Goal: Task Accomplishment & Management: Use online tool/utility

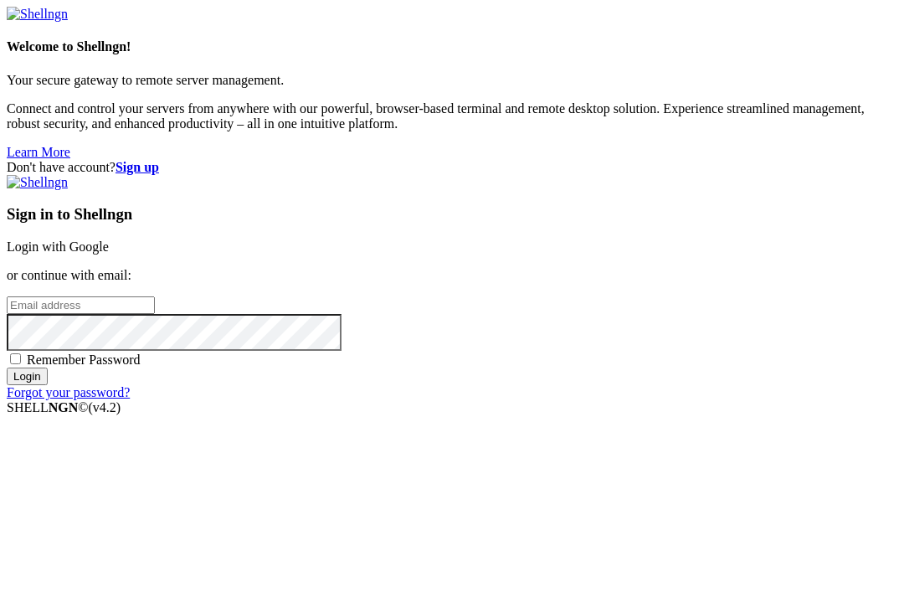
click at [109, 240] on link "Login with Google" at bounding box center [58, 247] width 102 height 14
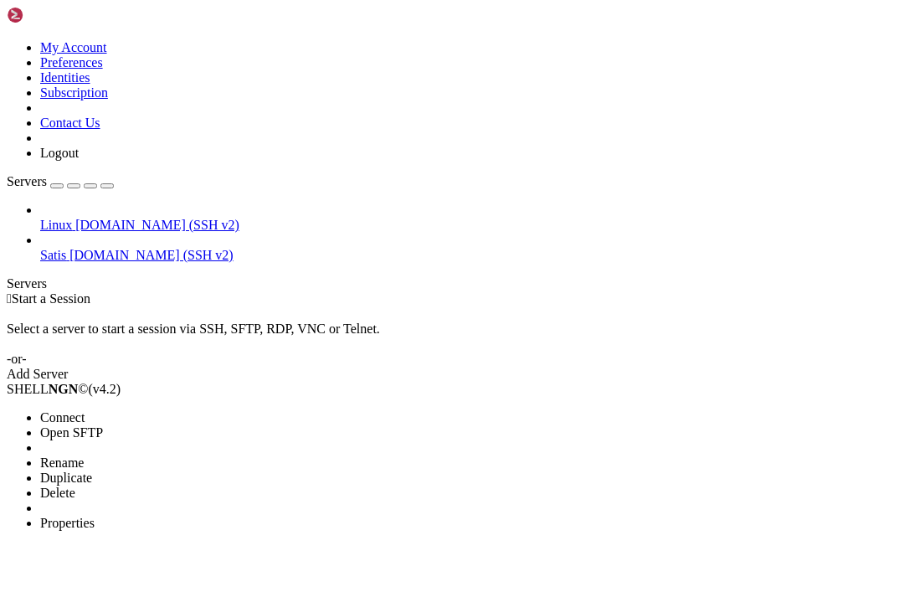
click at [66, 410] on span "Connect" at bounding box center [62, 417] width 44 height 14
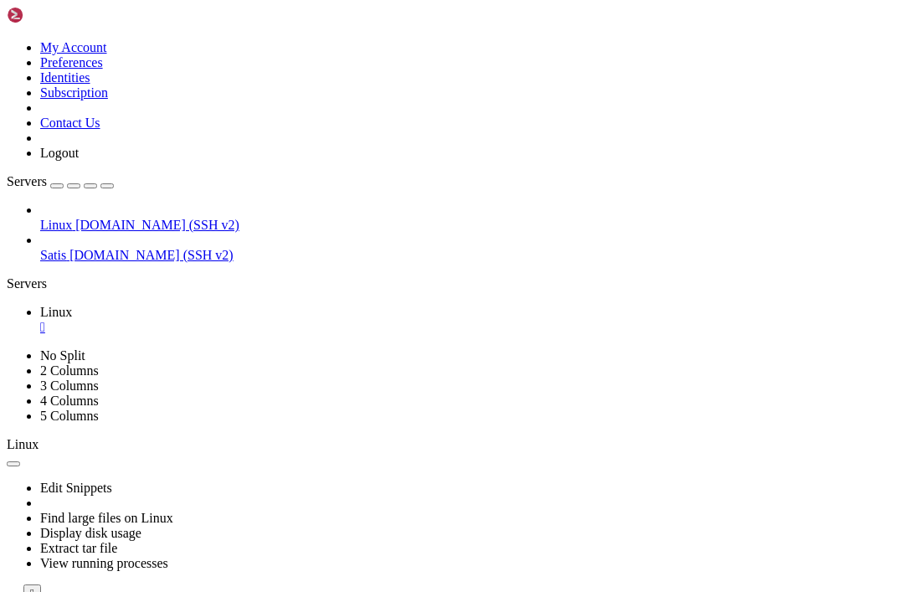
click at [540, 452] on div "Edit Snippets Find large files on Linux Display disk usage Extract tar file Vie…" at bounding box center [452, 527] width 891 height 150
click at [567, 591] on div at bounding box center [452, 602] width 891 height 0
click at [552, 591] on div at bounding box center [452, 602] width 891 height 0
click at [556, 591] on div at bounding box center [452, 602] width 891 height 0
click at [561, 591] on div at bounding box center [452, 602] width 891 height 0
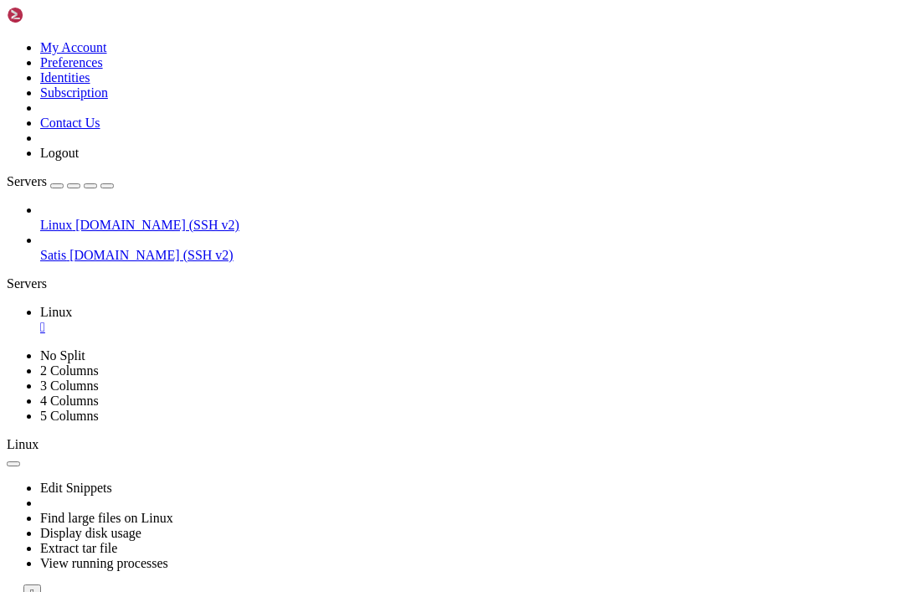
click at [7, 591] on icon at bounding box center [7, 602] width 0 height 0
click at [567, 591] on div at bounding box center [452, 602] width 891 height 0
click at [563, 591] on div at bounding box center [452, 602] width 891 height 0
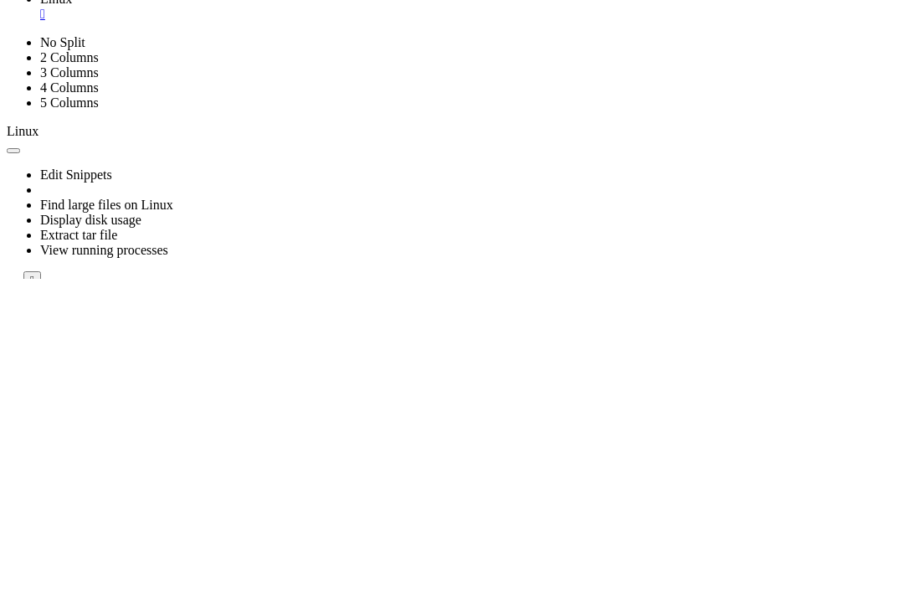
scroll to position [95, 0]
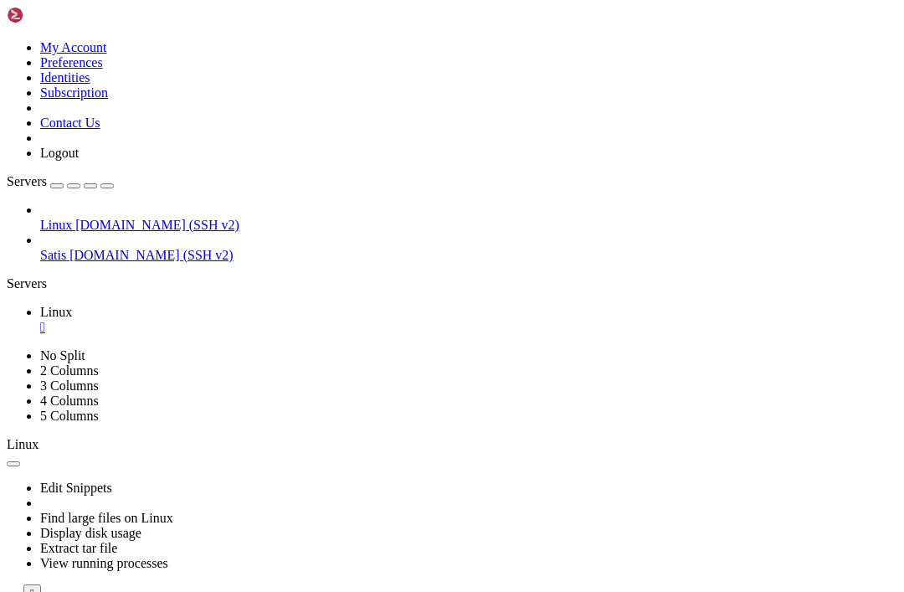
click at [549, 591] on div at bounding box center [452, 602] width 891 height 0
click at [556, 591] on div at bounding box center [452, 602] width 891 height 0
click at [555, 452] on div "Edit Snippets Find large files on Linux Display disk usage Extract tar file Vie…" at bounding box center [452, 527] width 891 height 150
click at [564, 591] on div at bounding box center [452, 602] width 891 height 0
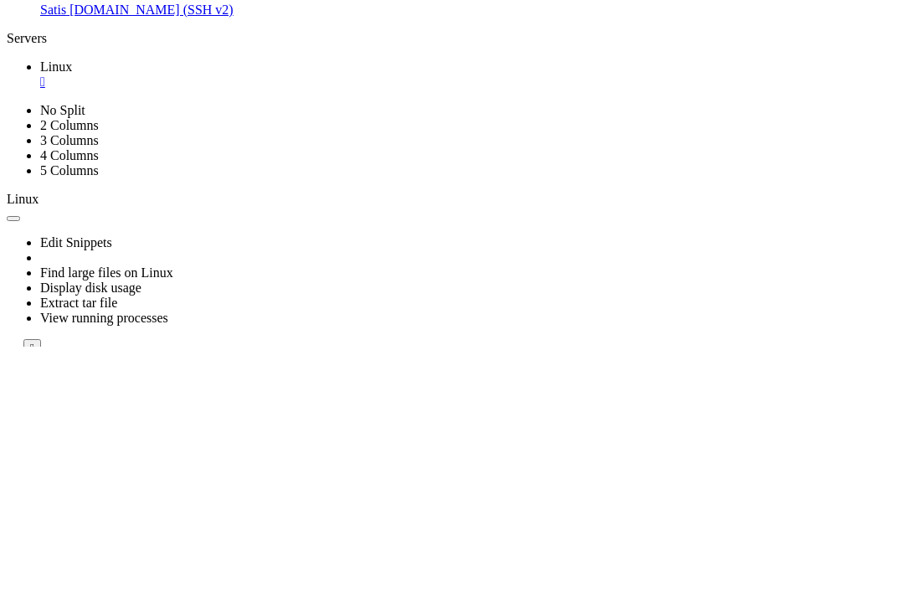
scroll to position [32, 0]
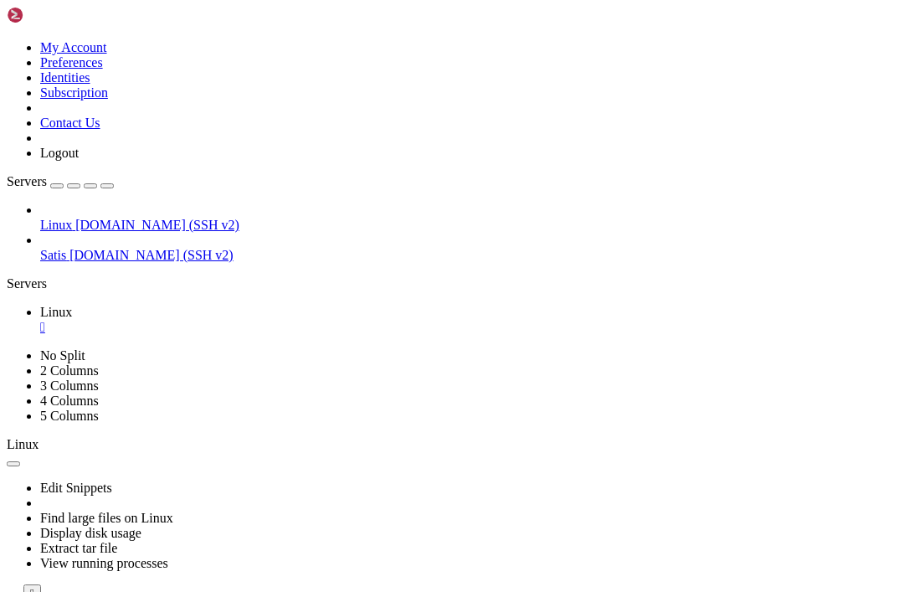
click at [7, 591] on icon at bounding box center [7, 602] width 0 height 0
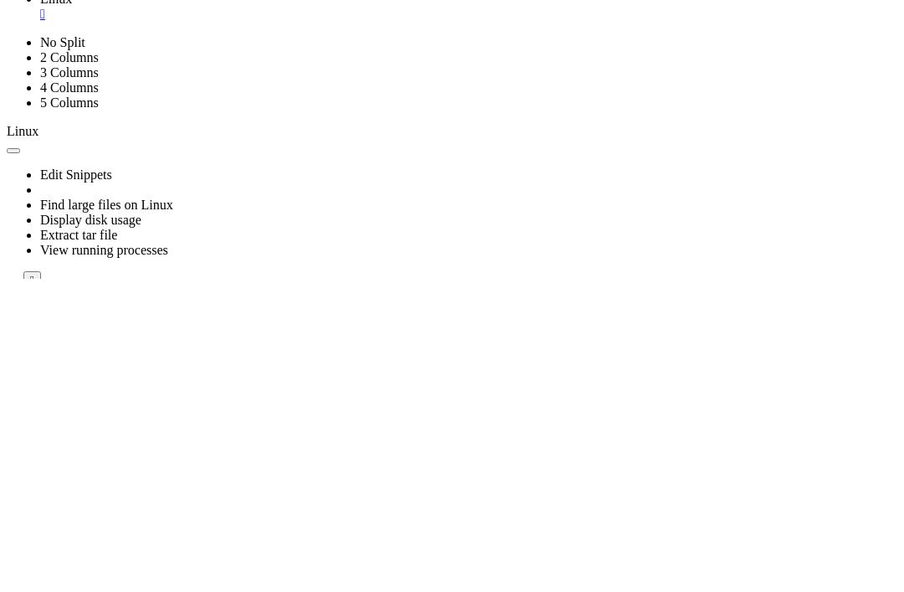
scroll to position [119, 0]
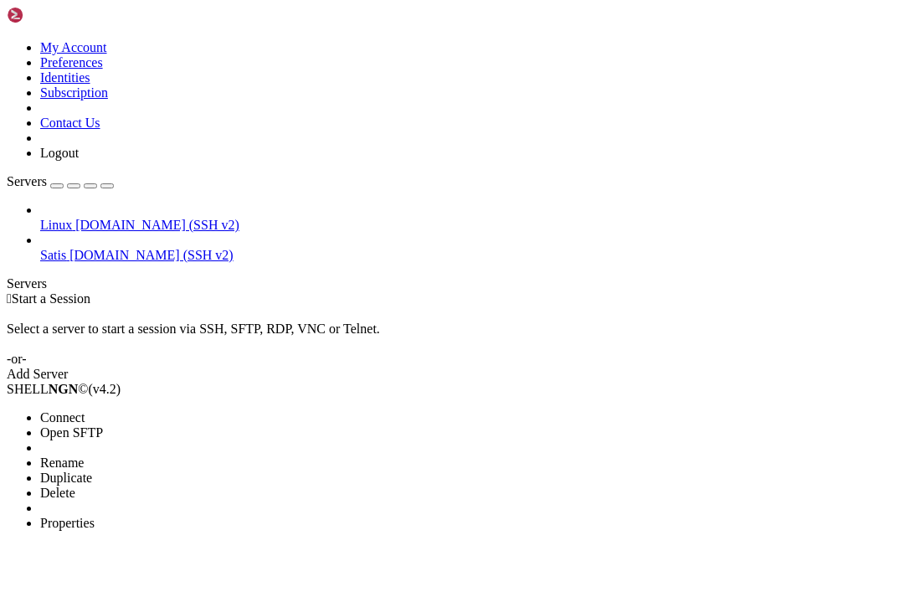
click at [75, 425] on span "Open SFTP" at bounding box center [71, 432] width 63 height 14
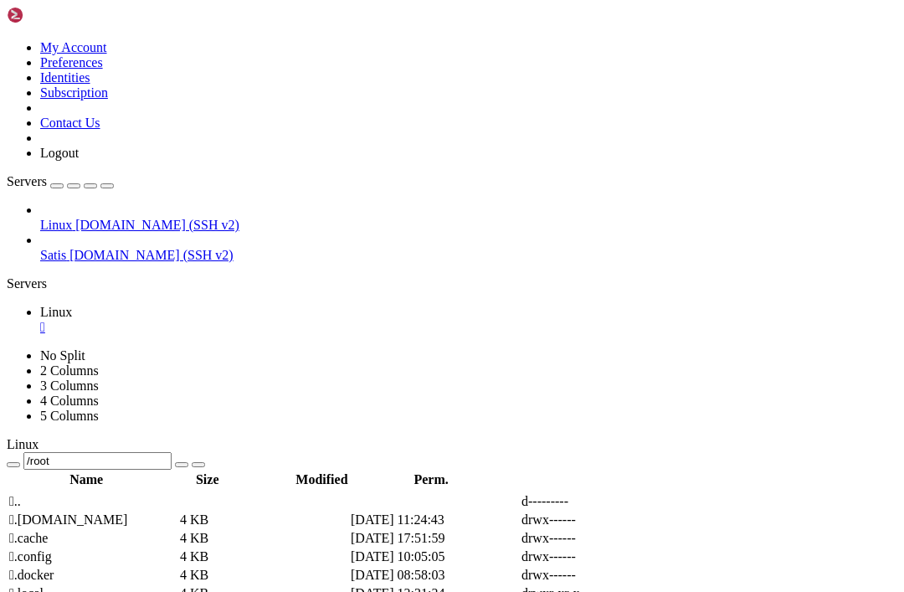
scroll to position [319, 0]
type input "/root/Website"
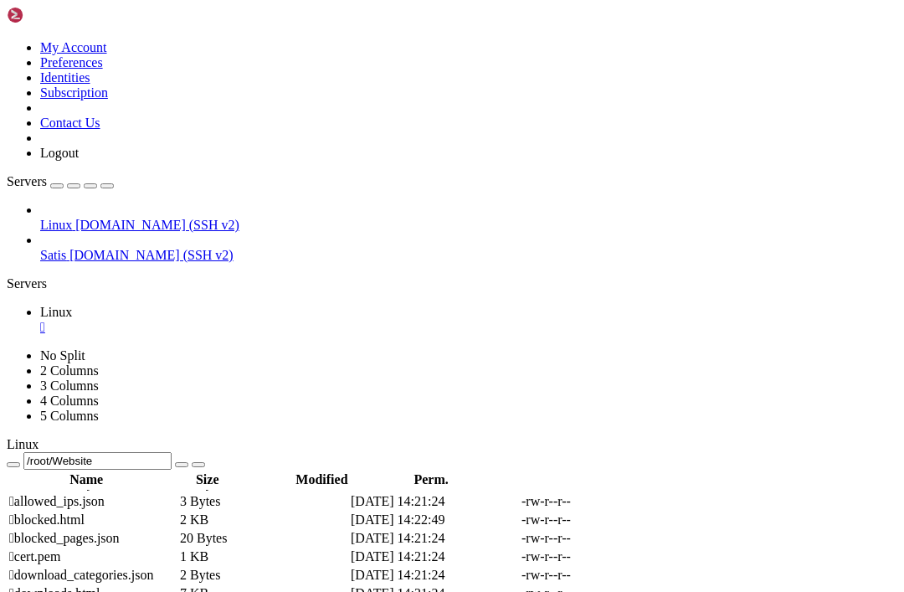
scroll to position [199, 0]
click at [75, 461] on span " admin.html" at bounding box center [42, 468] width 66 height 14
click at [693, 468] on icon at bounding box center [693, 468] width 0 height 0
type textarea "<input type="password" id="admin-password-input" placeholder="Passwort eingeben…"
